Goal: Transaction & Acquisition: Purchase product/service

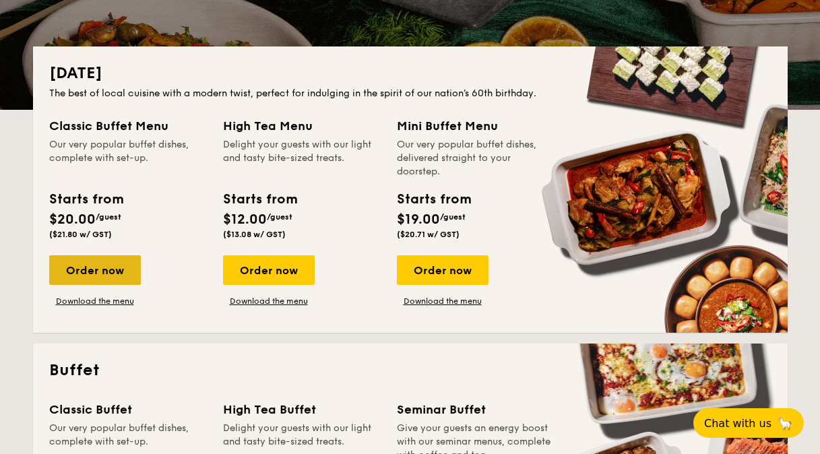
click at [73, 272] on div "Order now" at bounding box center [95, 270] width 92 height 30
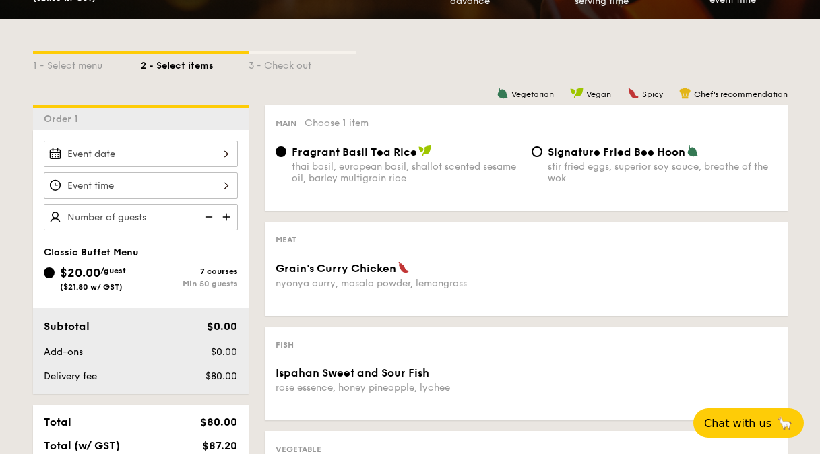
scroll to position [274, 0]
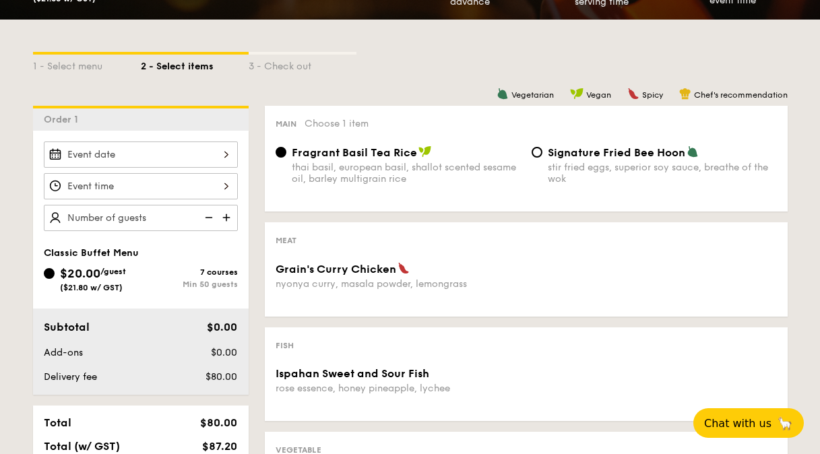
click at [331, 152] on span "Fragrant Basil Tea Rice" at bounding box center [354, 152] width 125 height 13
click at [286, 152] on input "Fragrant Basil Tea Rice thai basil, european basil, shallot scented sesame oil,…" at bounding box center [281, 152] width 11 height 11
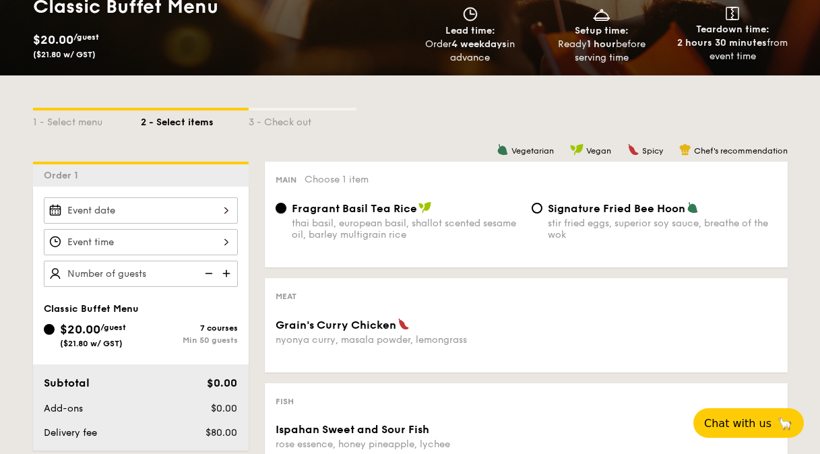
scroll to position [215, 0]
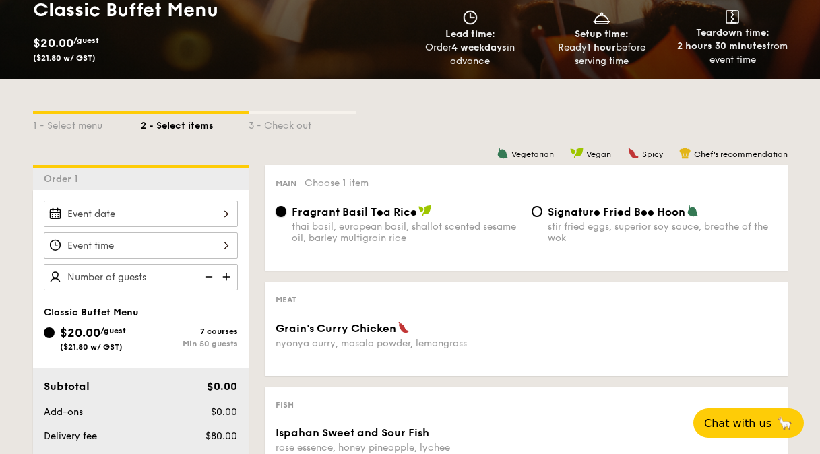
click at [281, 211] on input "Fragrant Basil Tea Rice thai basil, european basil, shallot scented sesame oil,…" at bounding box center [281, 211] width 11 height 11
click at [326, 210] on span "Fragrant Basil Tea Rice" at bounding box center [354, 212] width 125 height 13
click at [286, 210] on input "Fragrant Basil Tea Rice thai basil, european basil, shallot scented sesame oil,…" at bounding box center [281, 211] width 11 height 11
click at [326, 210] on span "Fragrant Basil Tea Rice" at bounding box center [354, 212] width 125 height 13
click at [286, 210] on input "Fragrant Basil Tea Rice thai basil, european basil, shallot scented sesame oil,…" at bounding box center [281, 211] width 11 height 11
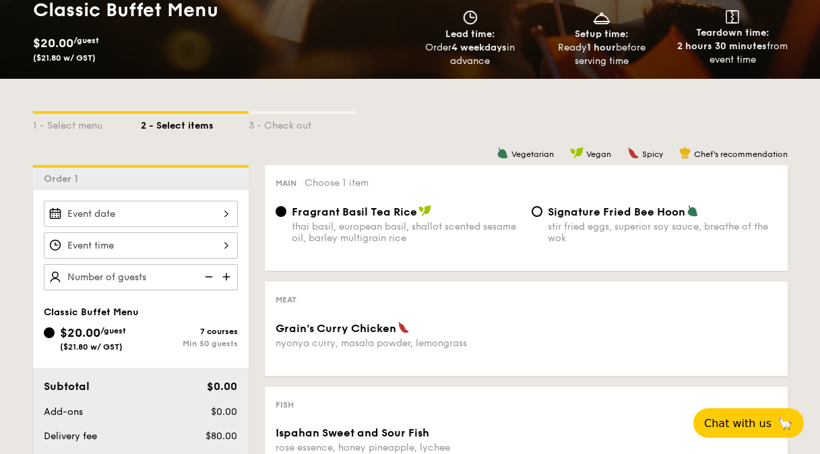
drag, startPoint x: 444, startPoint y: 248, endPoint x: 285, endPoint y: 224, distance: 160.9
click at [285, 224] on div "Fragrant Basil Tea Rice thai basil, european basil, shallot scented sesame oil,…" at bounding box center [526, 232] width 512 height 55
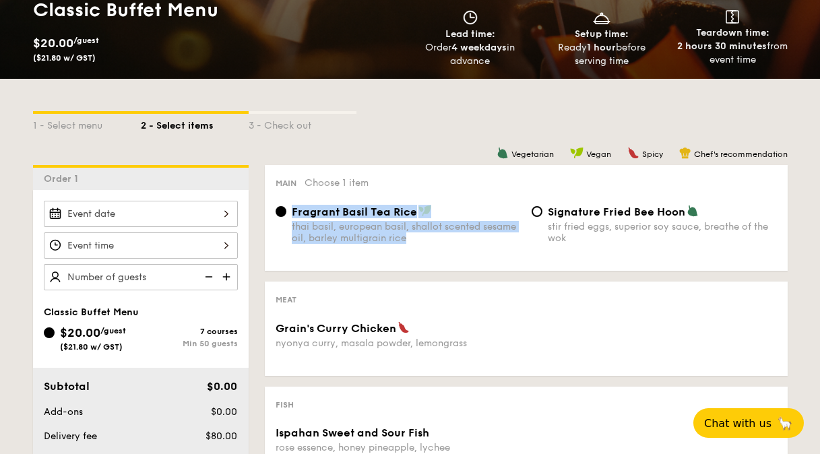
click at [422, 215] on img at bounding box center [425, 211] width 13 height 12
click at [286, 215] on input "Fragrant Basil Tea Rice thai basil, european basil, shallot scented sesame oil,…" at bounding box center [281, 211] width 11 height 11
click at [376, 202] on div "Main Choose 1 item Fragrant Basil Tea Rice thai basil, european basil, shallot …" at bounding box center [526, 218] width 523 height 106
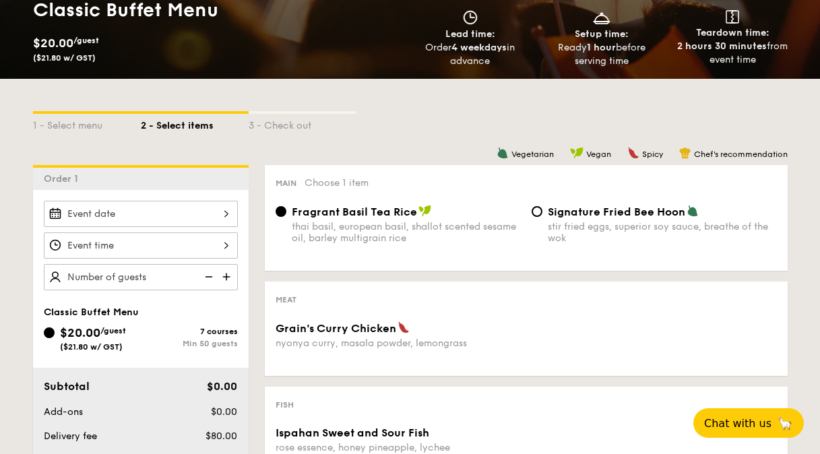
click at [375, 202] on div "Main Choose 1 item Fragrant Basil Tea Rice thai basil, european basil, shallot …" at bounding box center [526, 218] width 523 height 106
click at [585, 223] on div "stir fried eggs, superior soy sauce, breathe of the wok" at bounding box center [662, 232] width 229 height 23
click at [543, 217] on input "Signature Fried Bee Hoon stir fried eggs, superior soy sauce, breathe of the wok" at bounding box center [537, 211] width 11 height 11
radio input "true"
